Goal: Contribute content: Add original content to the website for others to see

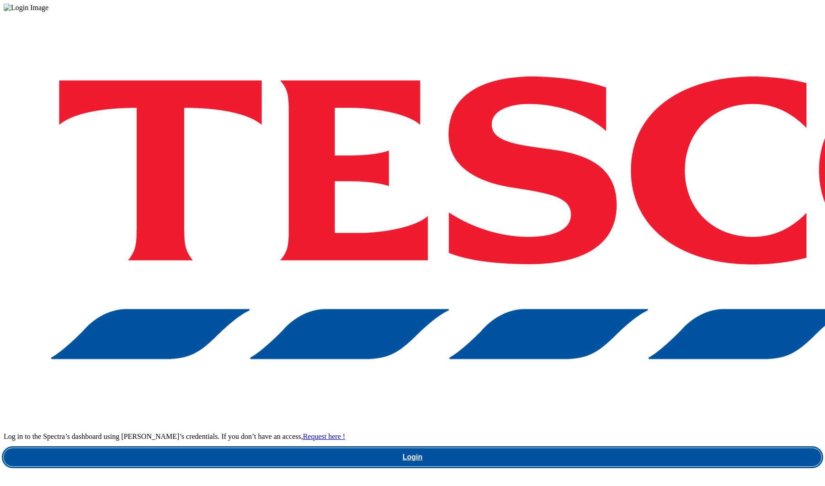
click at [562, 448] on link "Login" at bounding box center [413, 457] width 818 height 18
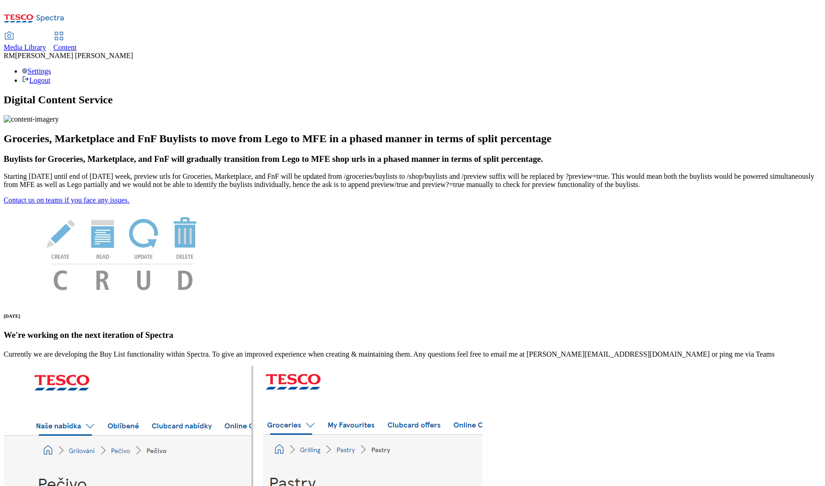
click at [46, 43] on span "Media Library" at bounding box center [25, 47] width 42 height 8
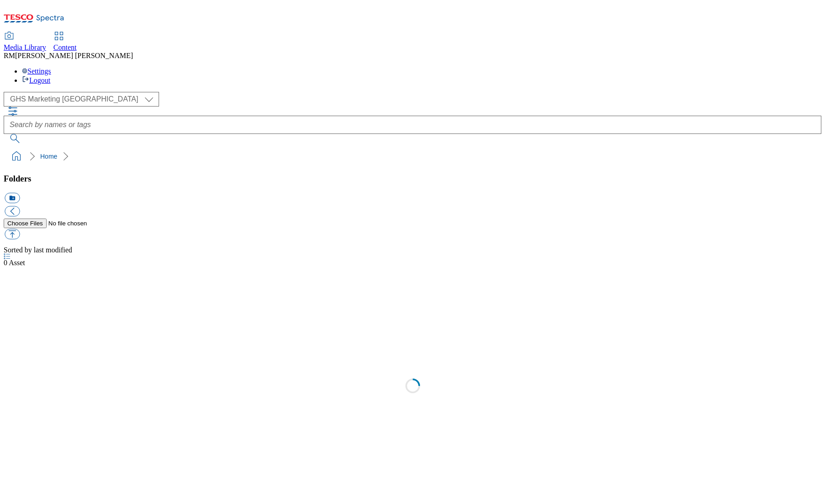
select select "flare-ghs-mktg"
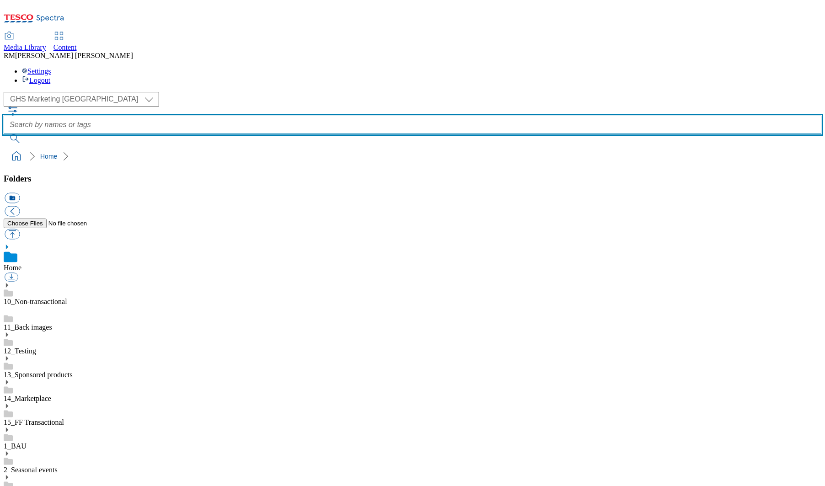
click at [299, 116] on input "text" at bounding box center [413, 125] width 818 height 18
paste input "tesco-inspiracie"
type input "tesco-inspiracie"
click at [4, 134] on button "submit" at bounding box center [16, 138] width 24 height 9
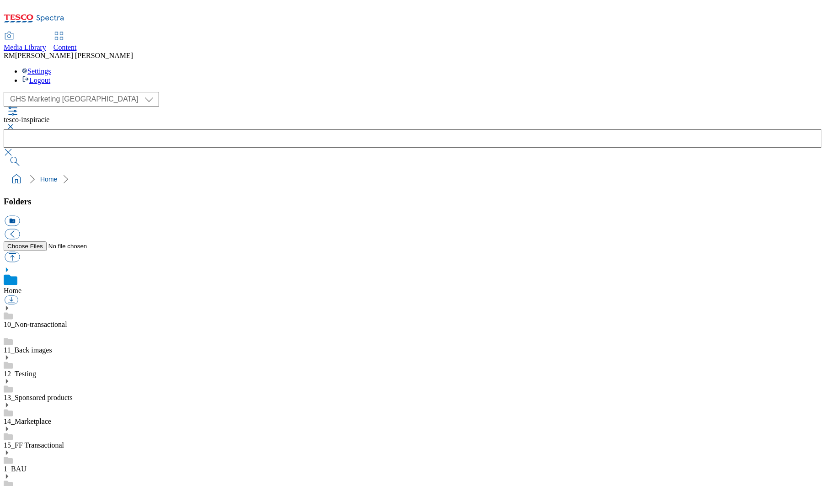
click at [15, 124] on button "button" at bounding box center [9, 126] width 11 height 5
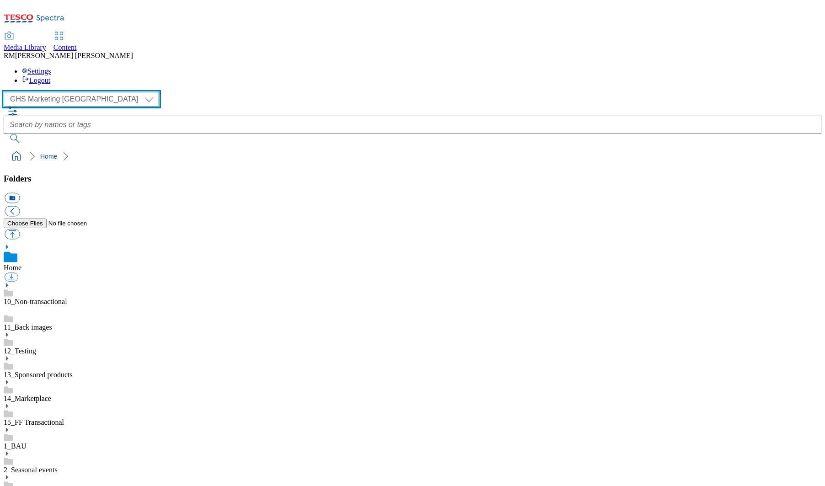
click at [85, 92] on select "GHS Marketing UK iGHS Marketing CE MCA CZ MCA HU MCA SK" at bounding box center [81, 99] width 155 height 15
select select "flare-ighs-ce-mktg"
click at [6, 92] on select "GHS Marketing UK iGHS Marketing CE MCA CZ MCA HU MCA SK" at bounding box center [81, 99] width 155 height 15
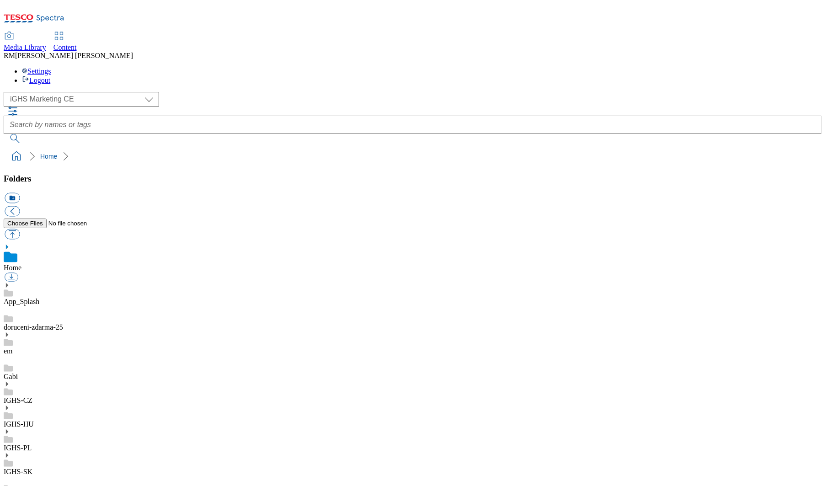
click at [10, 381] on icon at bounding box center [7, 384] width 6 height 6
click at [32, 396] on link "IGHS-CZ" at bounding box center [18, 400] width 29 height 8
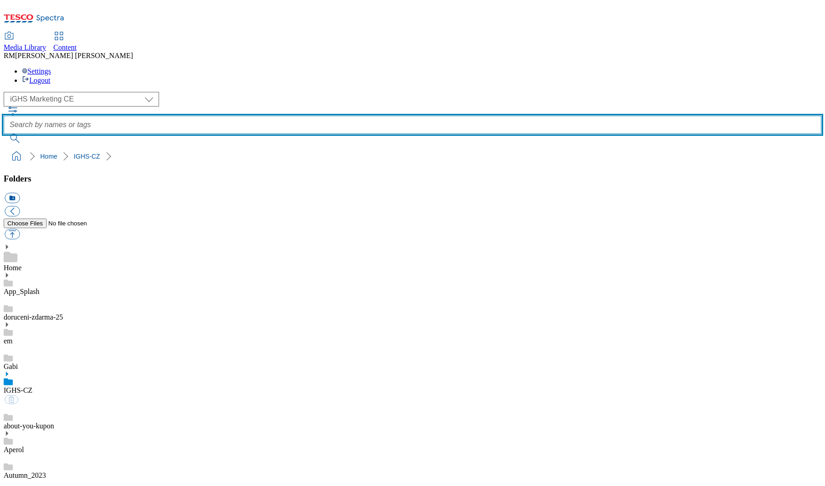
click at [343, 116] on input "text" at bounding box center [413, 125] width 818 height 18
paste input "tesco-inspiracie"
type input "tesco-inspiracie"
click at [4, 134] on button "submit" at bounding box center [16, 138] width 24 height 9
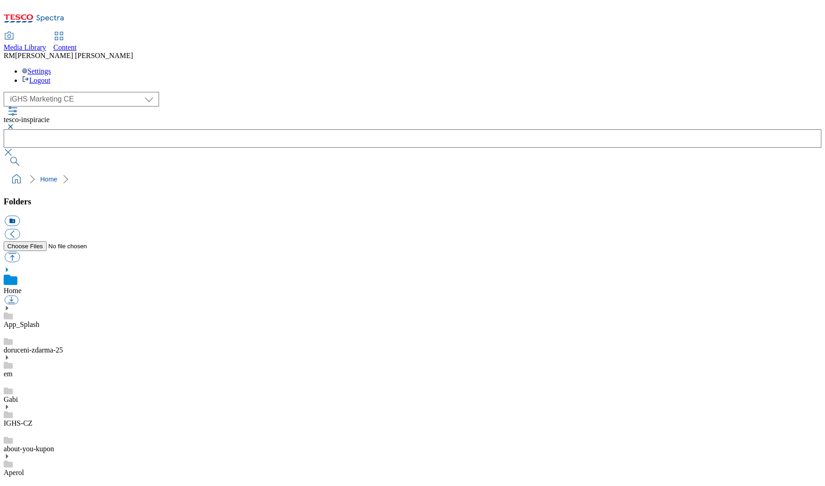
click at [15, 124] on button "button" at bounding box center [9, 126] width 11 height 5
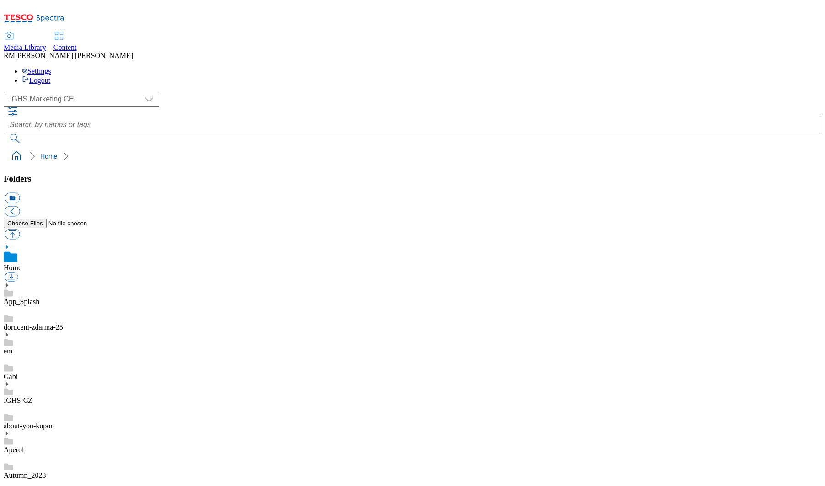
scroll to position [0, 0]
click at [8, 382] on use at bounding box center [7, 384] width 2 height 5
click at [8, 372] on use at bounding box center [7, 374] width 2 height 5
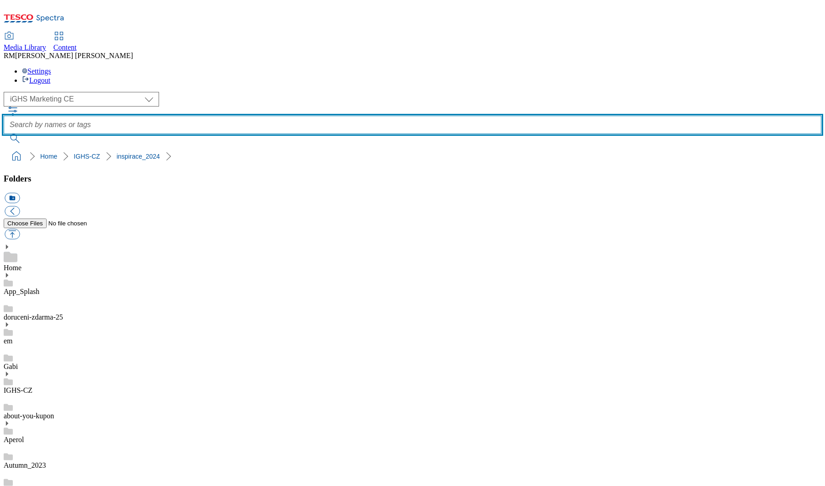
click at [324, 116] on input "text" at bounding box center [413, 125] width 818 height 18
paste input "tesco-inspiracie"
type input "tesco-inspiracie"
click at [4, 134] on button "submit" at bounding box center [16, 138] width 24 height 9
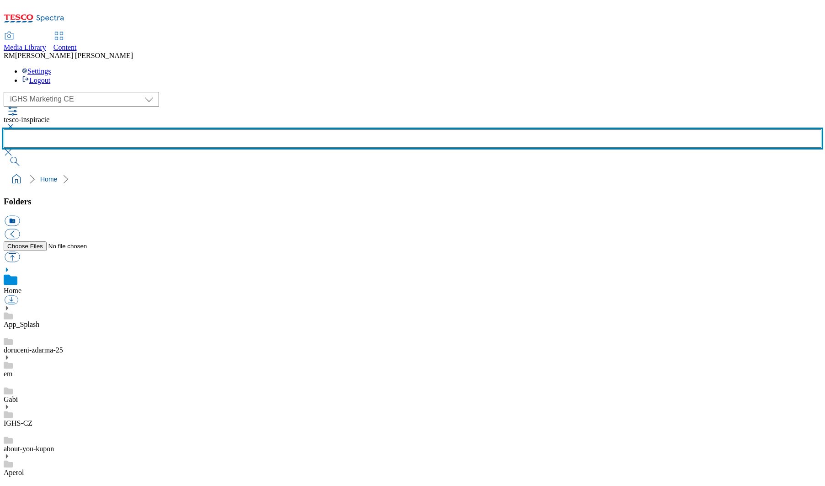
scroll to position [452, 0]
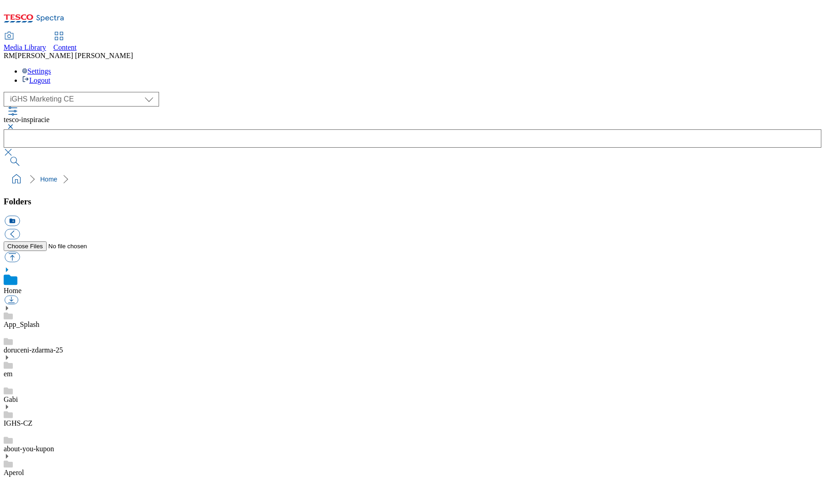
drag, startPoint x: 341, startPoint y: 66, endPoint x: 334, endPoint y: 86, distance: 21.7
click at [15, 124] on button "button" at bounding box center [9, 126] width 11 height 5
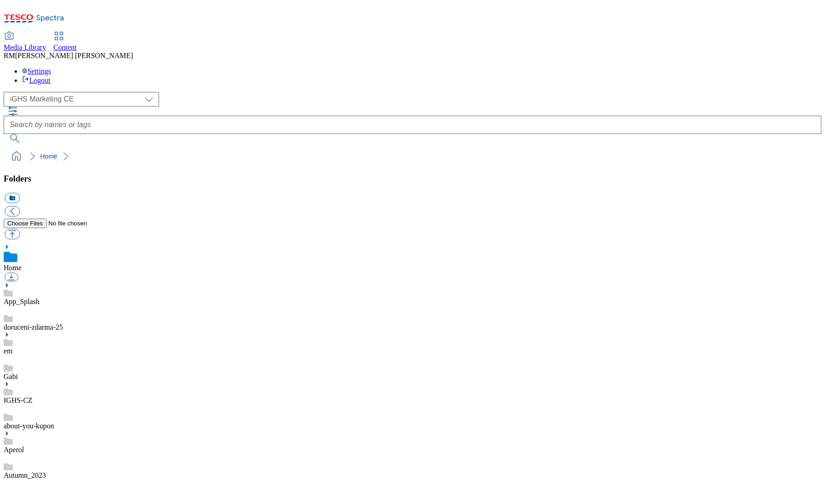
scroll to position [178, 0]
click at [18, 106] on icon "button" at bounding box center [12, 111] width 11 height 11
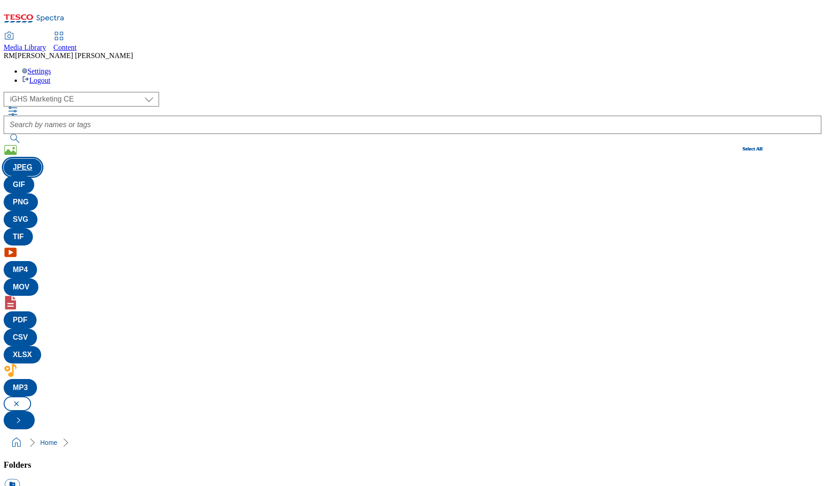
click at [42, 159] on button "JPEG" at bounding box center [23, 167] width 38 height 17
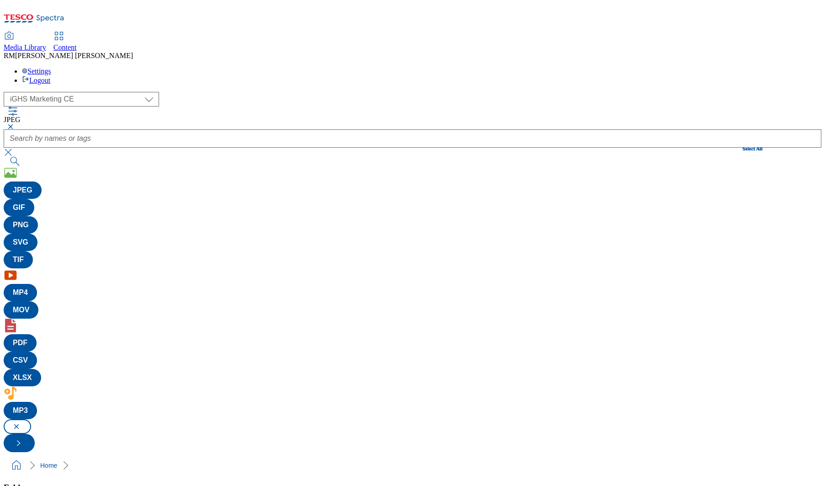
click at [15, 124] on button "button" at bounding box center [9, 126] width 11 height 5
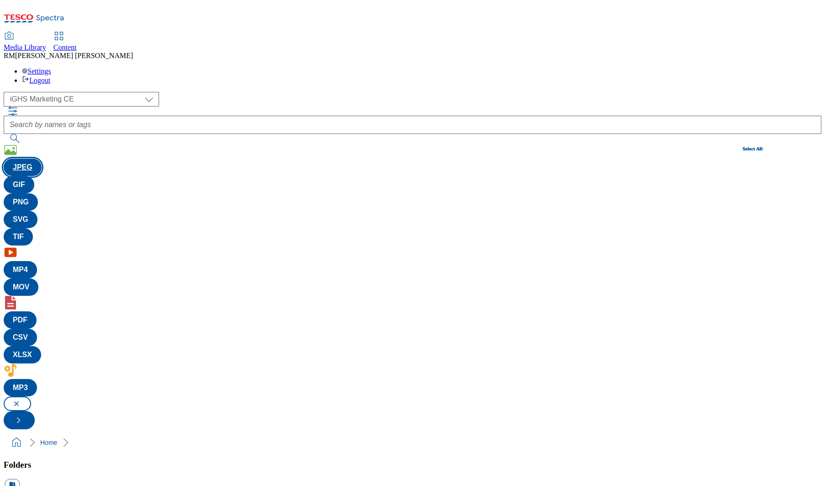
click at [42, 159] on button "JPEG" at bounding box center [23, 167] width 38 height 17
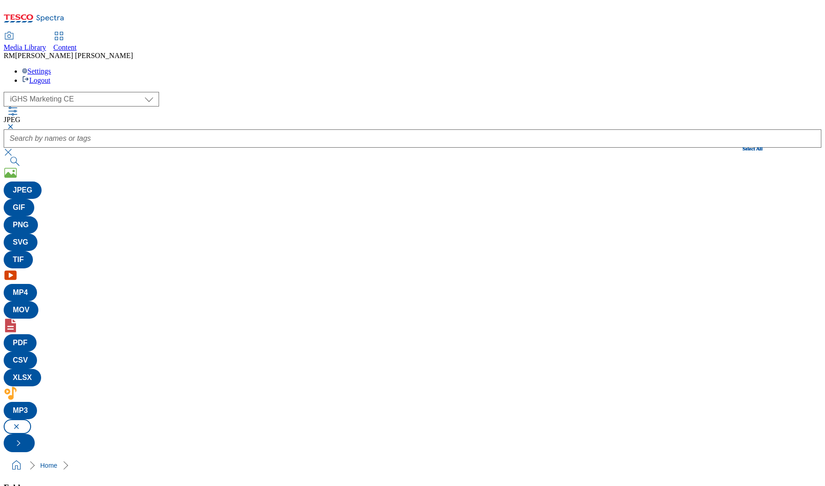
click at [15, 124] on button "button" at bounding box center [9, 126] width 11 height 5
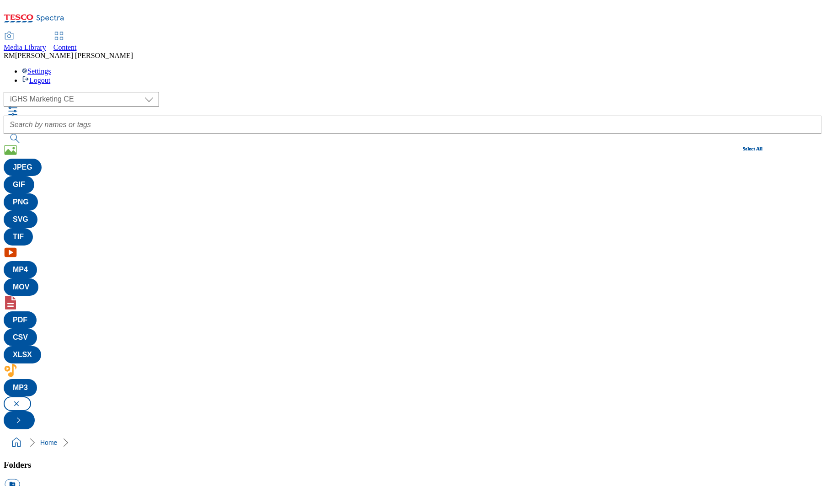
click at [743, 146] on button "Select All" at bounding box center [753, 148] width 20 height 5
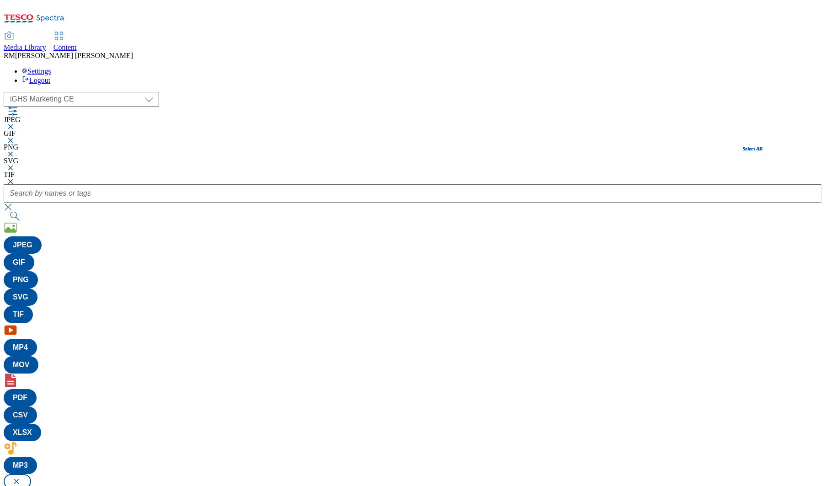
click at [743, 146] on button "Select All" at bounding box center [753, 148] width 20 height 5
click at [15, 202] on button "button" at bounding box center [9, 206] width 11 height 9
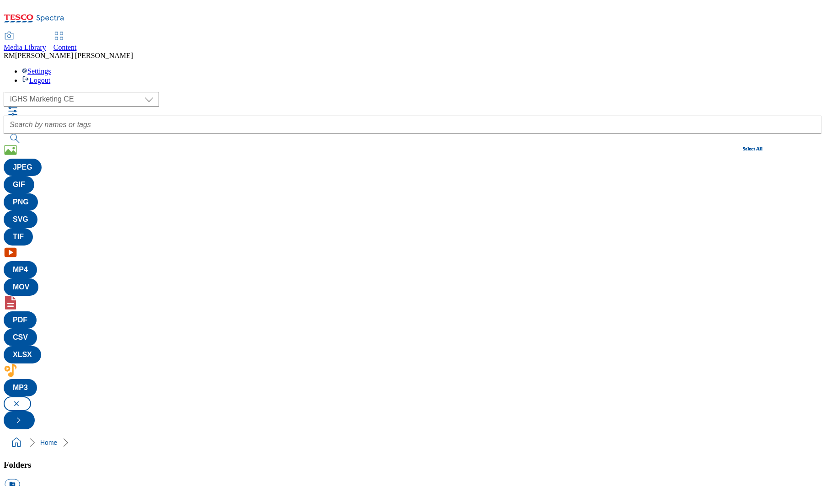
click at [714, 92] on div "( optional ) GHS Marketing UK iGHS Marketing CE MCA CZ MCA HU MCA SK iGHS Marke…" at bounding box center [413, 260] width 818 height 337
click at [31, 396] on button "button" at bounding box center [17, 403] width 27 height 15
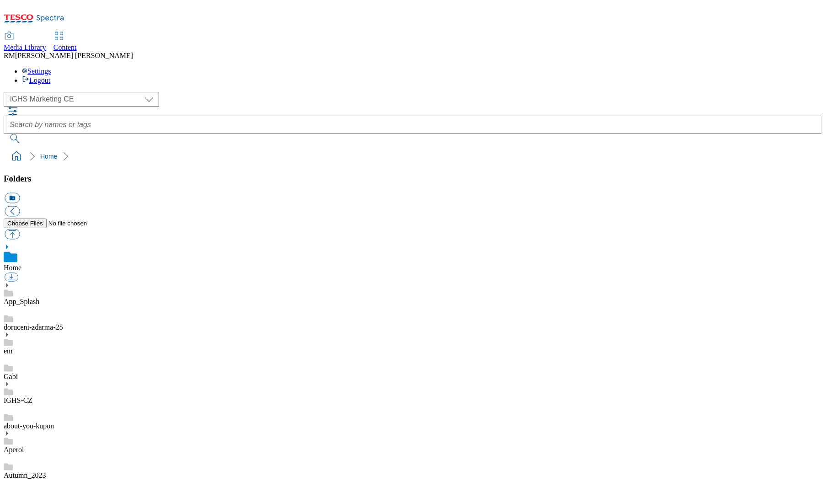
scroll to position [452, 0]
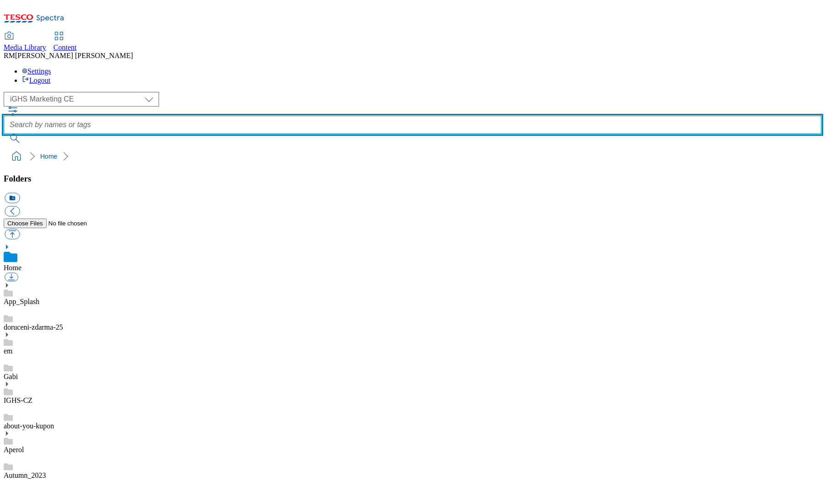
click at [328, 116] on input "text" at bounding box center [413, 125] width 818 height 18
paste input "tesco-inspiracie"
type input "tesco-inspiracie"
click at [4, 134] on button "submit" at bounding box center [16, 138] width 24 height 9
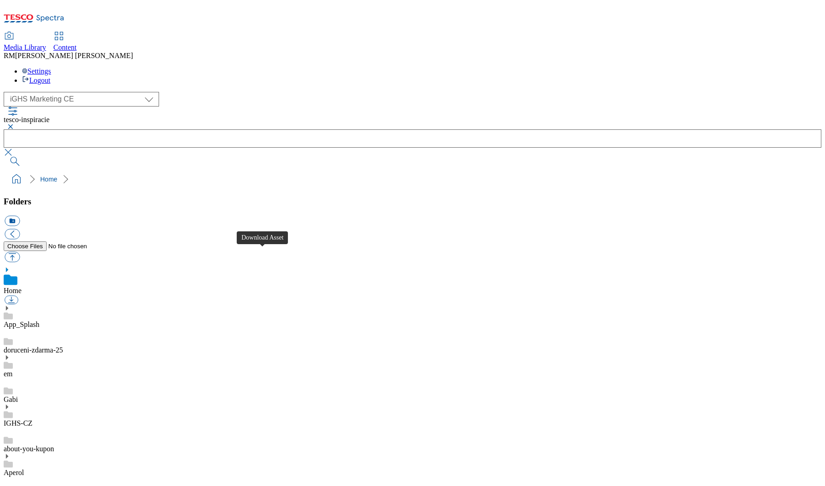
click at [32, 419] on link "IGHS-CZ" at bounding box center [18, 423] width 29 height 8
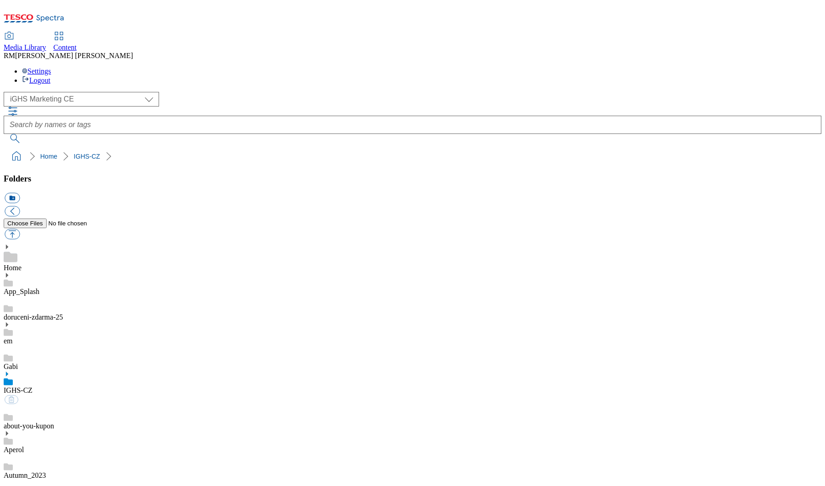
scroll to position [73, 0]
click at [20, 193] on button "icon_new_folder" at bounding box center [12, 198] width 15 height 11
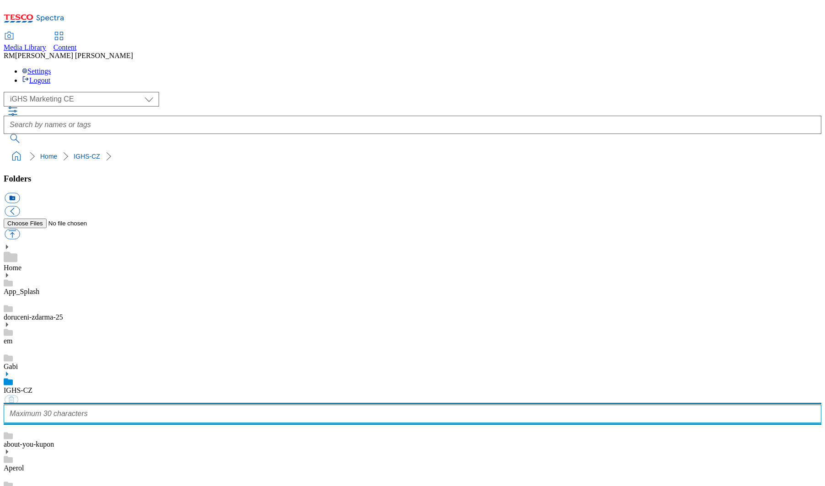
click at [53, 404] on input "text" at bounding box center [413, 413] width 818 height 18
paste input "inspirace"
type input "inspirace_25"
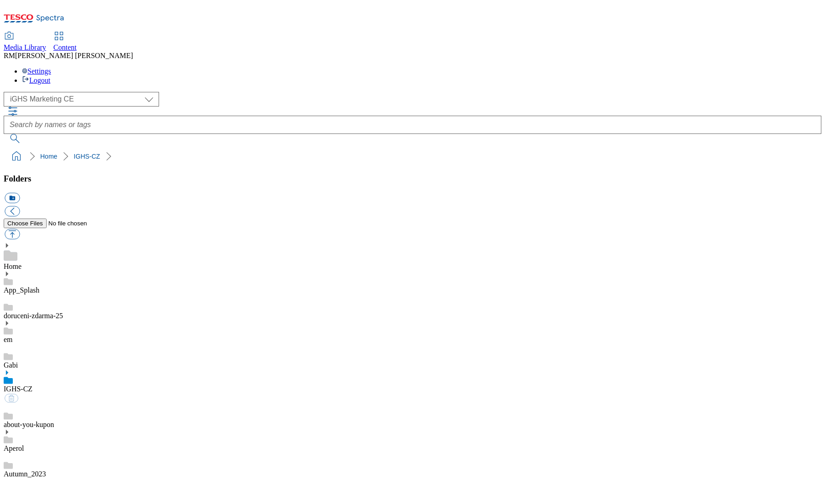
scroll to position [87, 0]
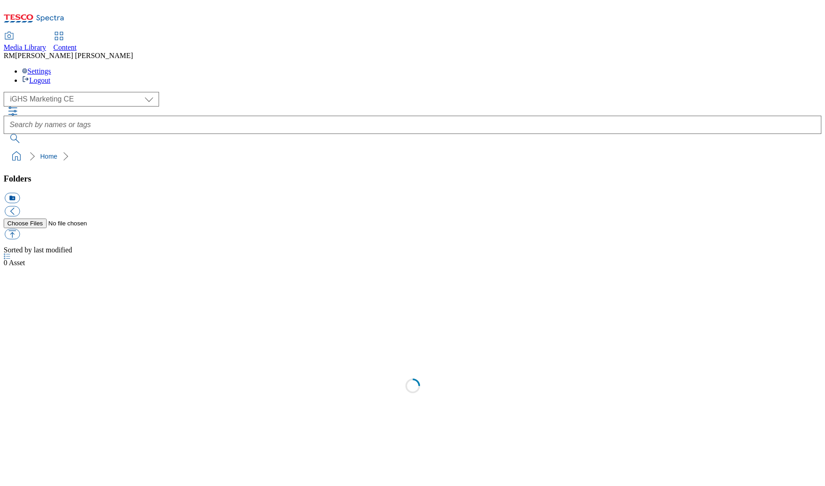
select select "flare-ighs-ce-mktg"
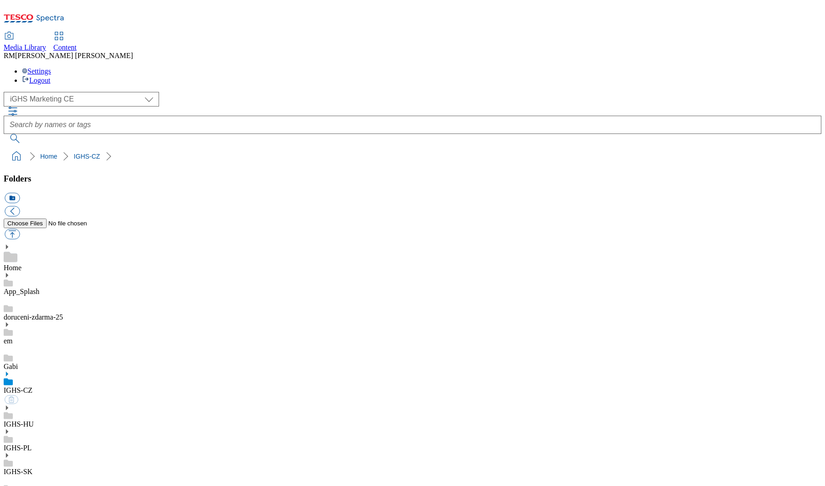
click at [8, 372] on use at bounding box center [7, 374] width 2 height 5
click at [20, 193] on button "icon_new_folder" at bounding box center [12, 198] width 15 height 11
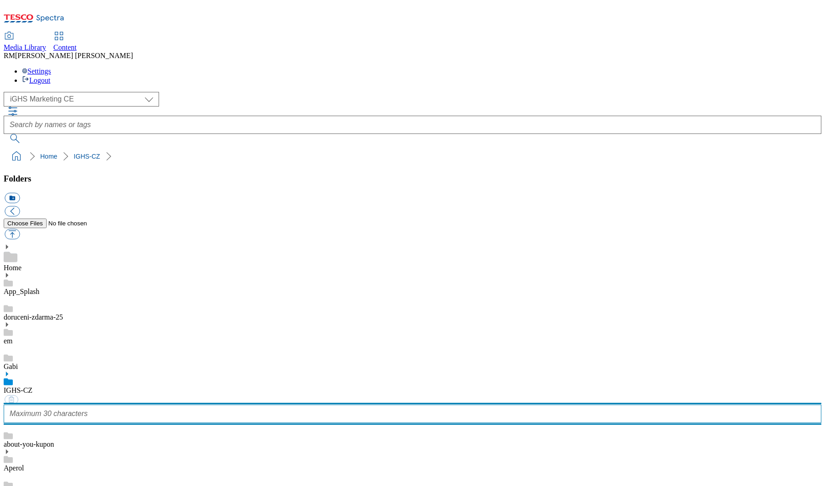
click at [80, 404] on input "text" at bounding box center [413, 413] width 818 height 18
paste input "inspirace"
type input "inspirace_2025"
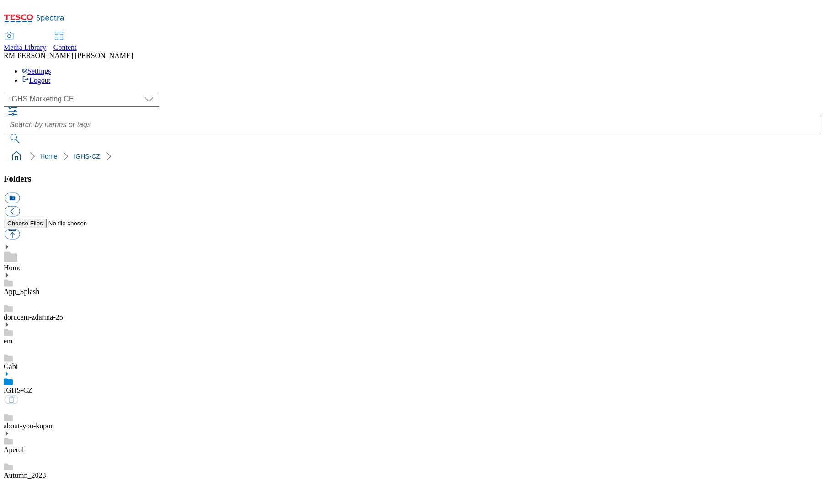
scroll to position [964, 0]
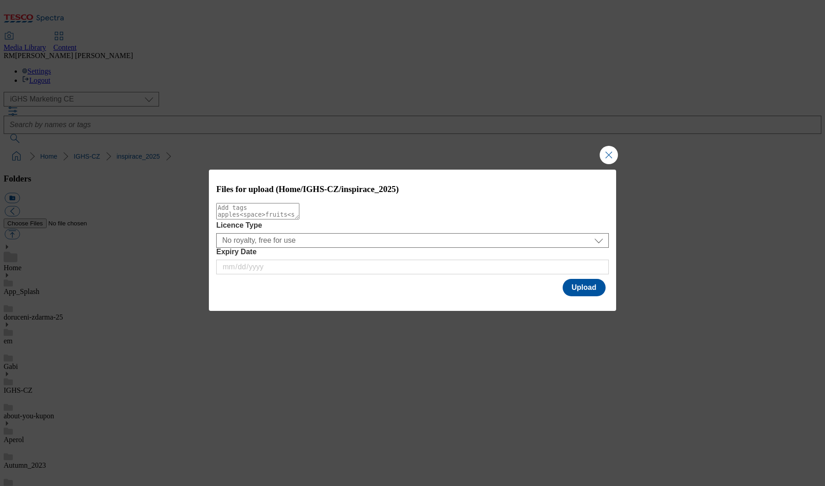
click at [255, 219] on textarea "Modal" at bounding box center [257, 211] width 83 height 16
type textarea "new_update"
click at [580, 291] on button "Upload" at bounding box center [584, 287] width 43 height 17
